Goal: Check status

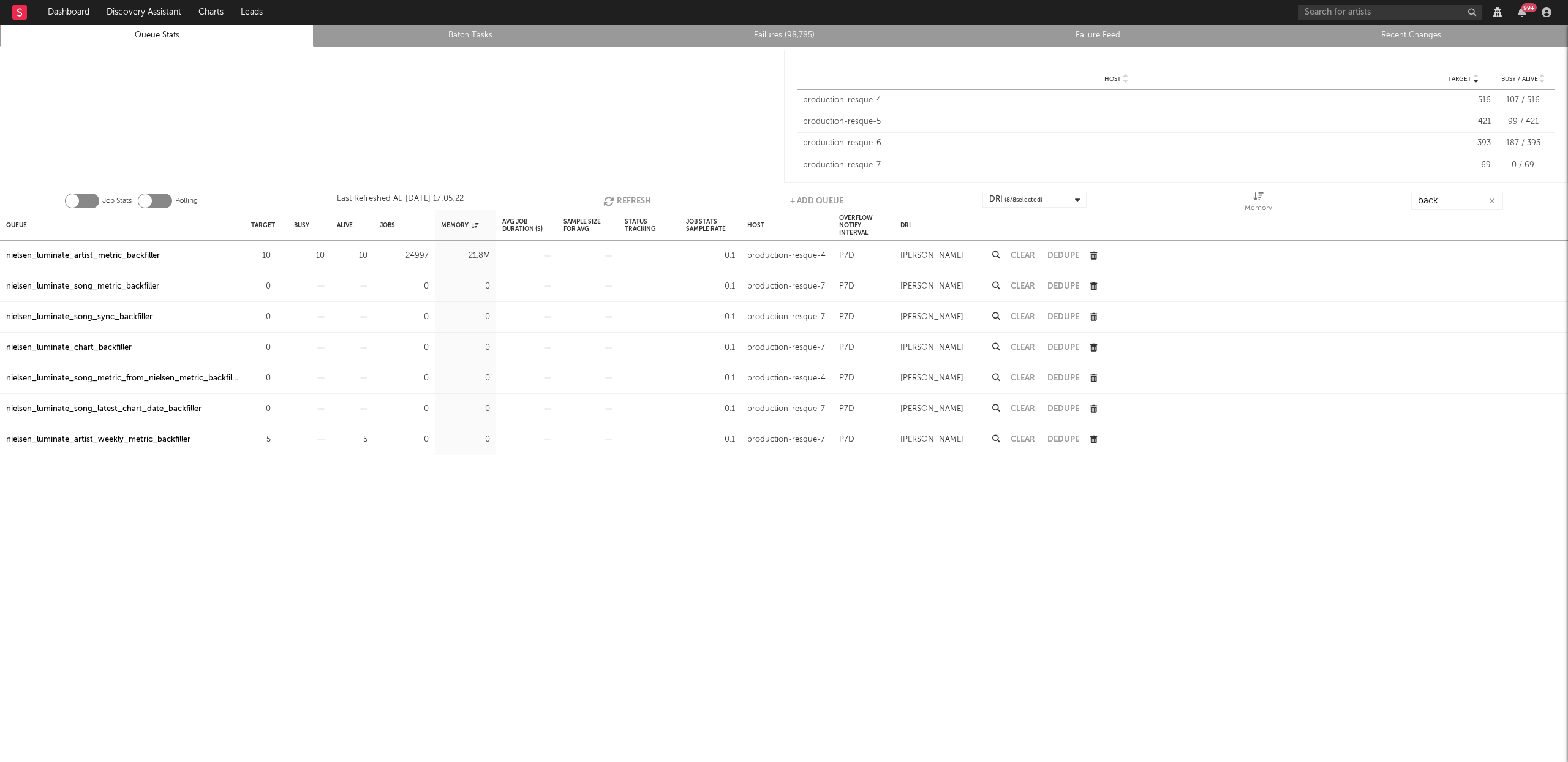
click at [629, 198] on button "Refresh" at bounding box center [627, 200] width 48 height 18
click at [143, 254] on div "nielsen_luminate_artist_metric_backfiller" at bounding box center [82, 256] width 154 height 15
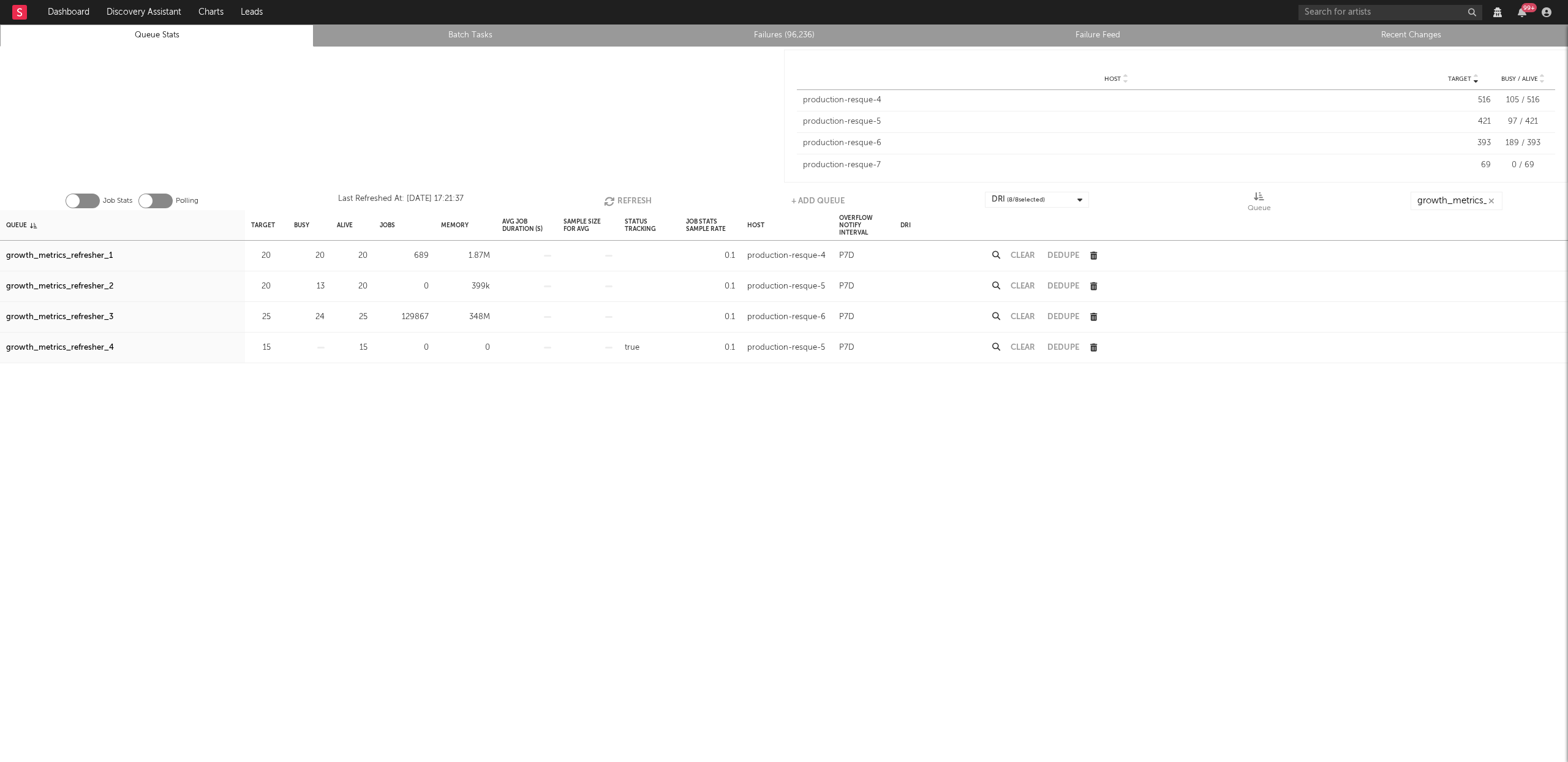
click at [612, 198] on icon "button" at bounding box center [611, 201] width 13 height 10
click at [60, 313] on div "growth_metrics_refresher_3" at bounding box center [59, 317] width 107 height 15
click at [646, 197] on button "Refresh" at bounding box center [630, 200] width 48 height 18
